Goal: Transaction & Acquisition: Purchase product/service

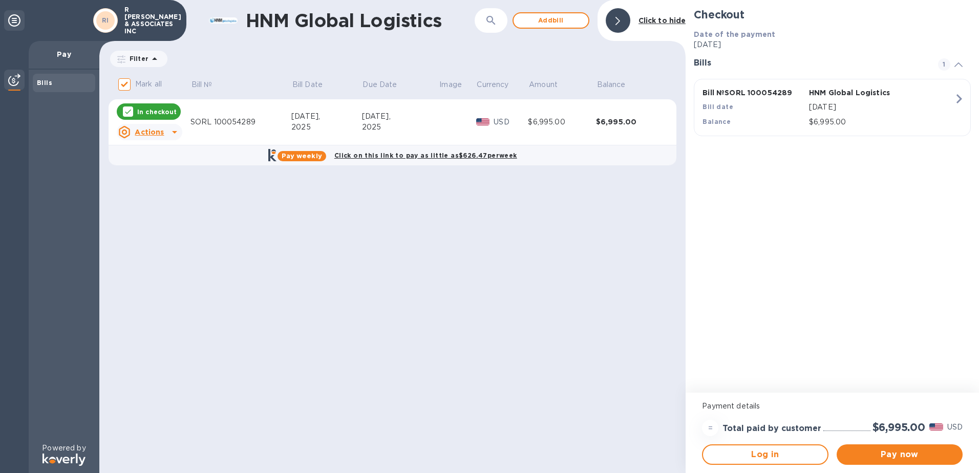
click at [174, 132] on icon at bounding box center [174, 132] width 5 height 3
click at [174, 132] on div at bounding box center [489, 236] width 979 height 473
click at [170, 131] on icon at bounding box center [175, 132] width 12 height 12
click at [154, 174] on b "Open bill" at bounding box center [162, 174] width 34 height 8
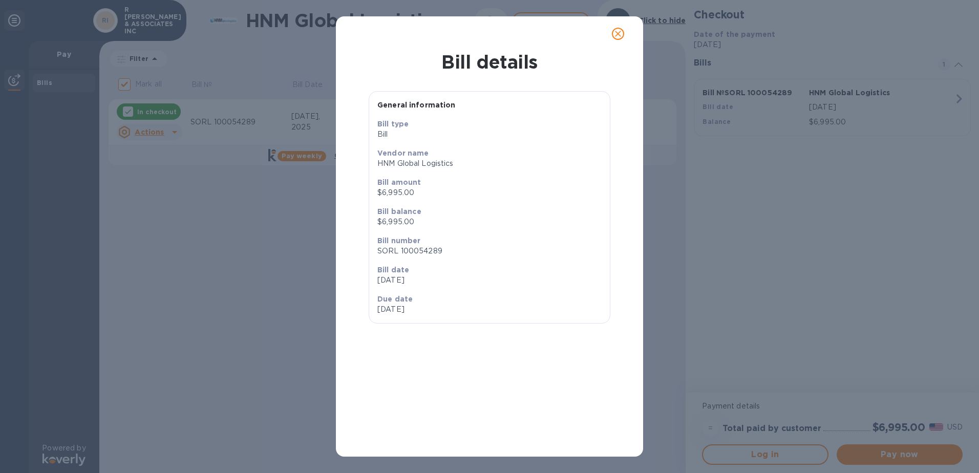
click at [617, 35] on icon "close" at bounding box center [618, 34] width 6 height 6
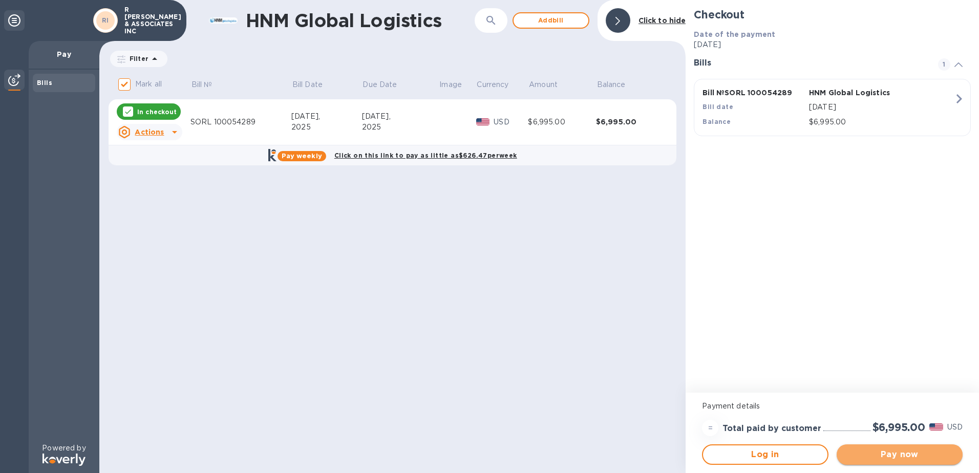
click at [900, 455] on span "Pay now" at bounding box center [900, 455] width 110 height 12
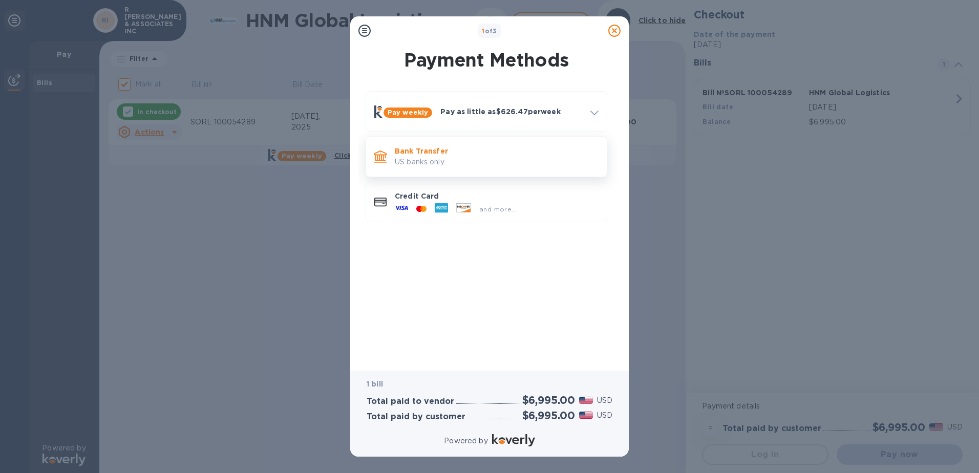
click at [465, 161] on p "US banks only." at bounding box center [497, 162] width 204 height 11
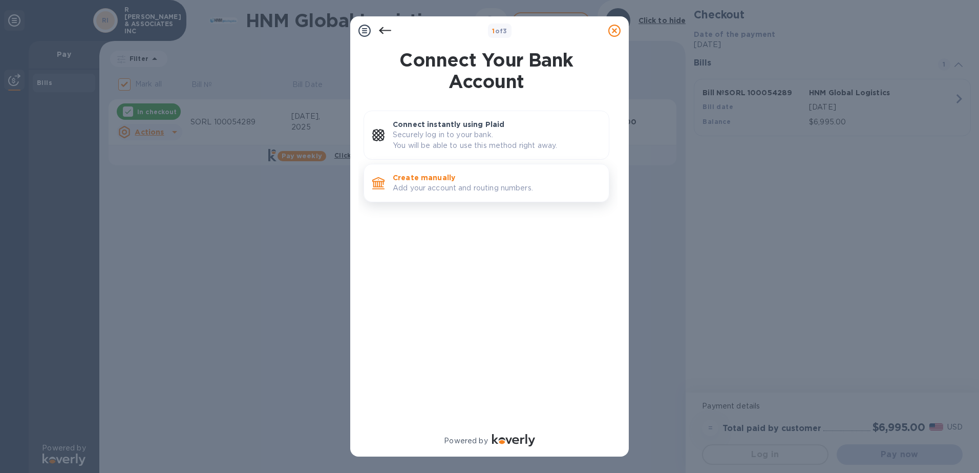
click at [481, 186] on p "Add your account and routing numbers." at bounding box center [497, 188] width 208 height 11
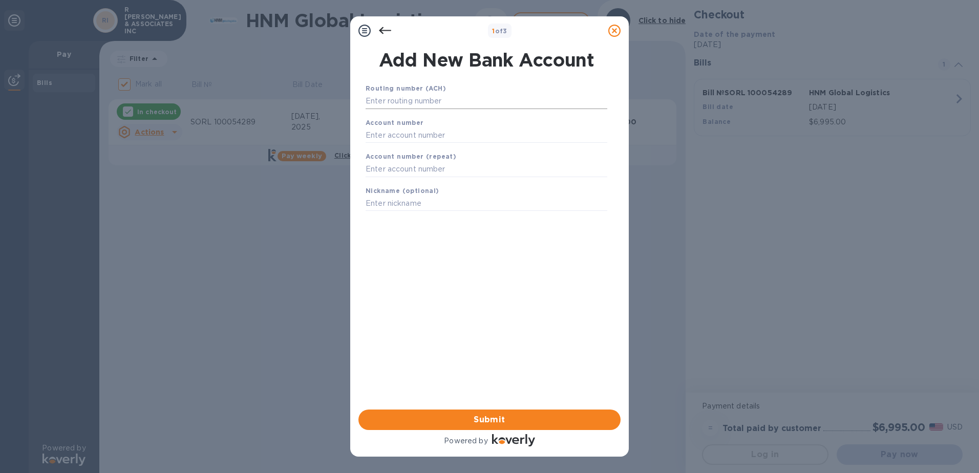
click at [421, 95] on input "text" at bounding box center [487, 101] width 242 height 15
type input "081903867"
type input "410010938"
type input "BOM"
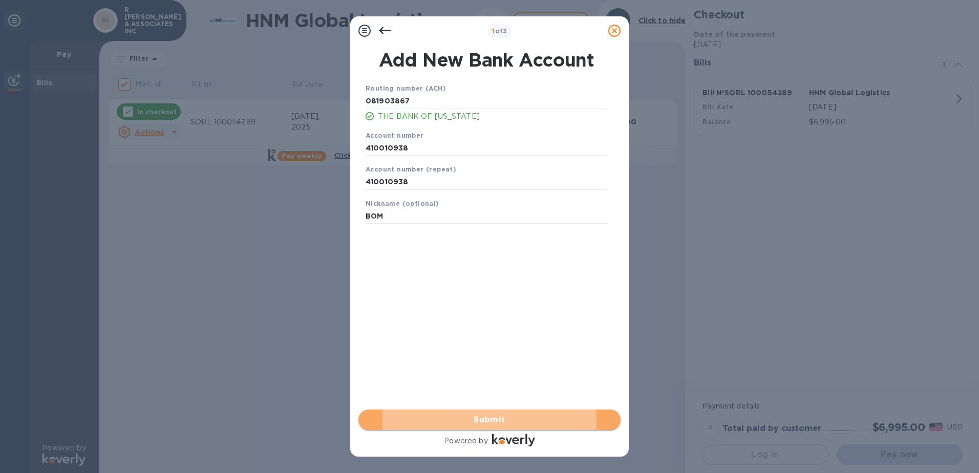
click at [495, 422] on span "Submit" at bounding box center [490, 420] width 246 height 12
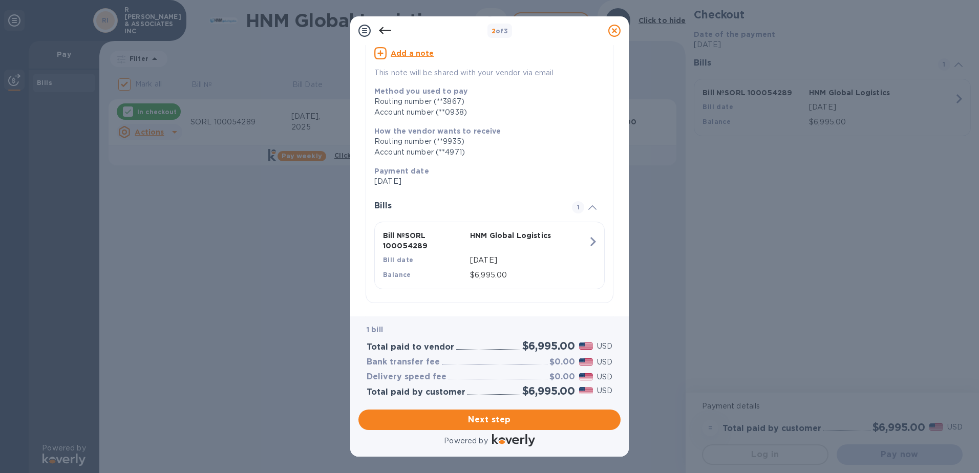
scroll to position [98, 0]
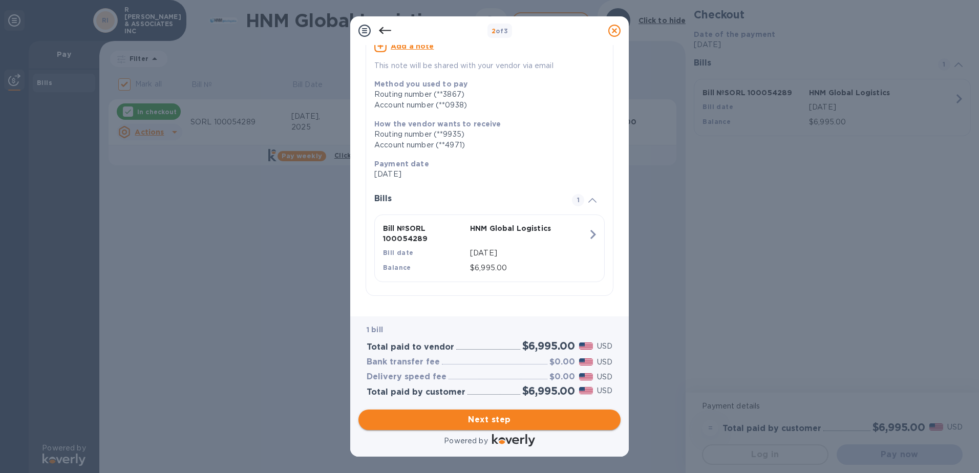
click at [532, 417] on span "Next step" at bounding box center [490, 420] width 246 height 12
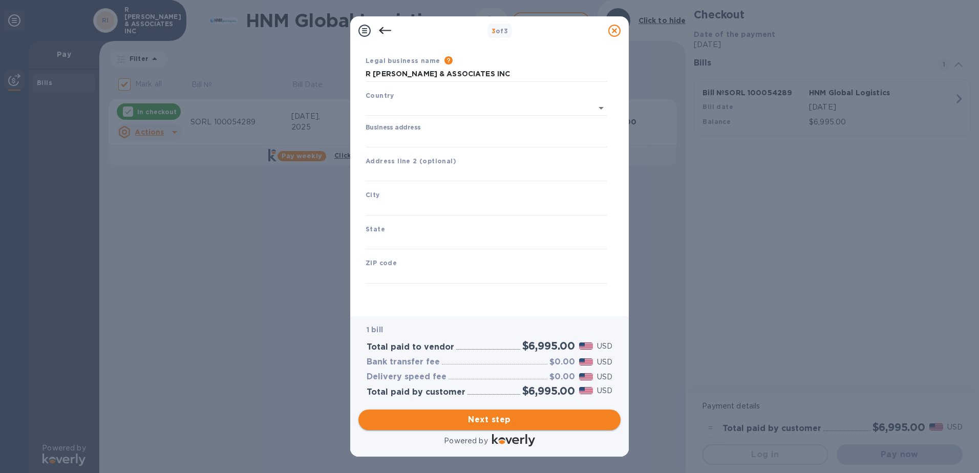
scroll to position [28, 0]
type input "[GEOGRAPHIC_DATA]"
click at [407, 137] on input "Business address" at bounding box center [487, 139] width 242 height 15
type input "[STREET_ADDRESS]"
type input "Ozark"
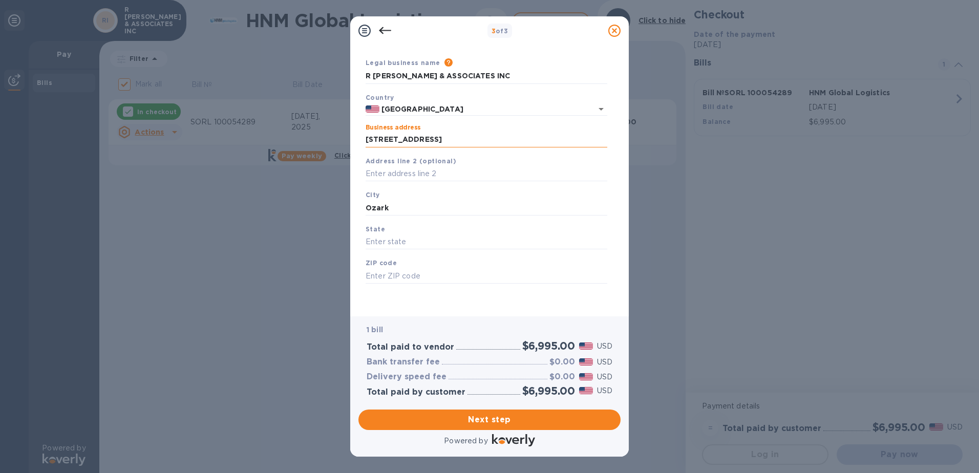
type input "MO"
type input "65721"
click at [536, 416] on span "Next step" at bounding box center [490, 420] width 246 height 12
click at [406, 204] on input "Ozark" at bounding box center [487, 207] width 242 height 15
type input "O"
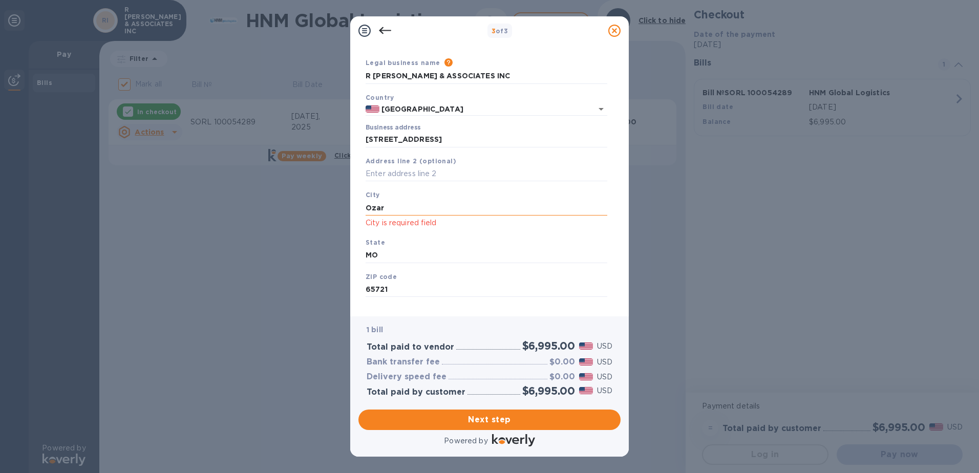
type input "Ozark"
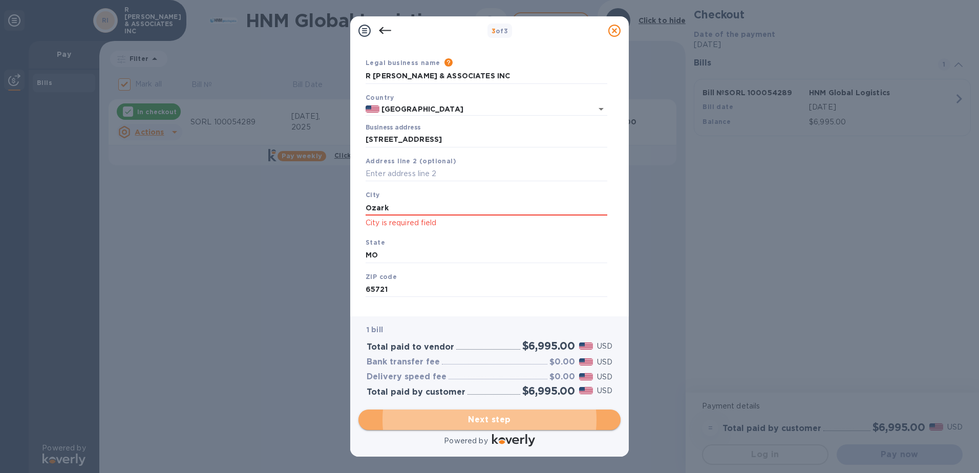
click at [444, 415] on span "Next step" at bounding box center [490, 420] width 246 height 12
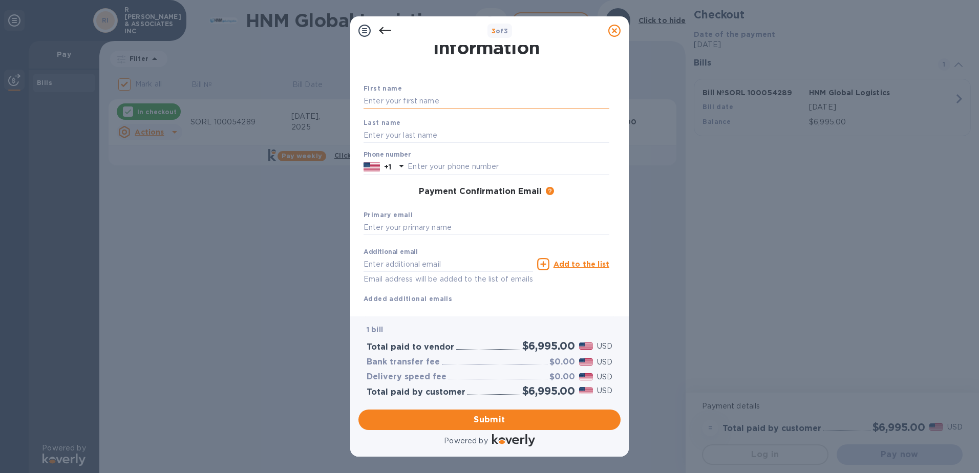
click at [429, 102] on input "text" at bounding box center [487, 101] width 246 height 15
type input "j"
type input "[PERSON_NAME]"
type input "4174856401"
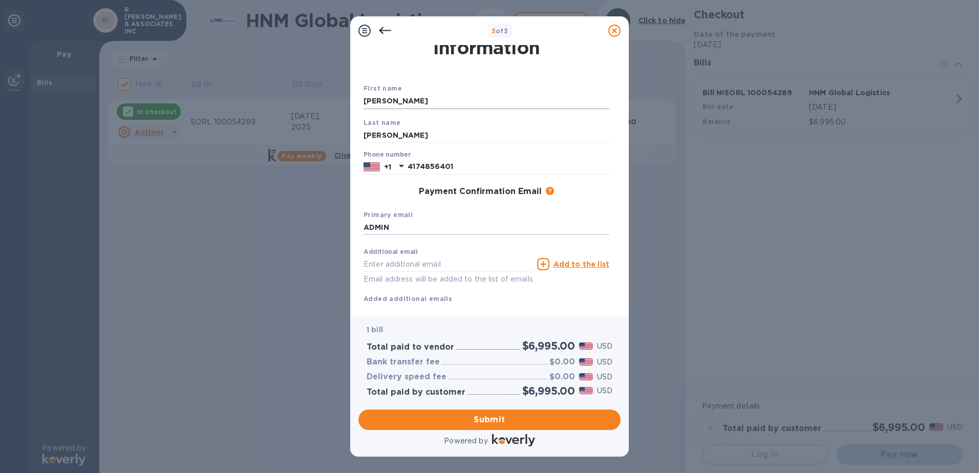
type input "[EMAIL_ADDRESS][DOMAIN_NAME]"
click at [492, 421] on span "Submit" at bounding box center [490, 420] width 246 height 12
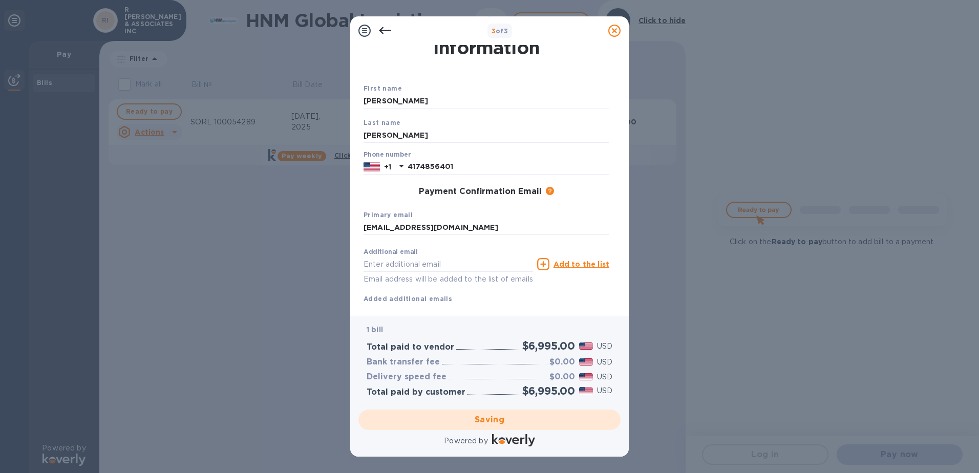
checkbox input "false"
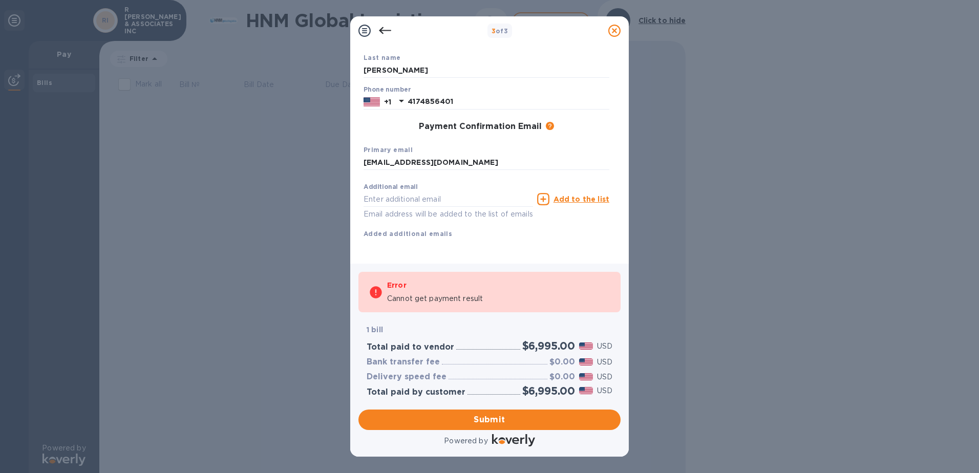
scroll to position [104, 0]
click at [502, 419] on span "Submit" at bounding box center [490, 420] width 246 height 12
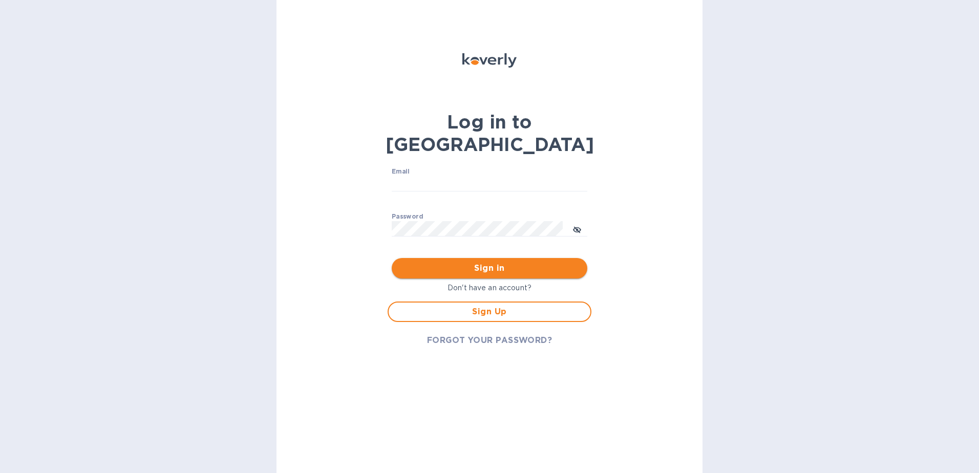
type input "ADMIN@RW-A.COM"
click at [464, 262] on span "Sign in" at bounding box center [489, 268] width 179 height 12
